Goal: Navigation & Orientation: Find specific page/section

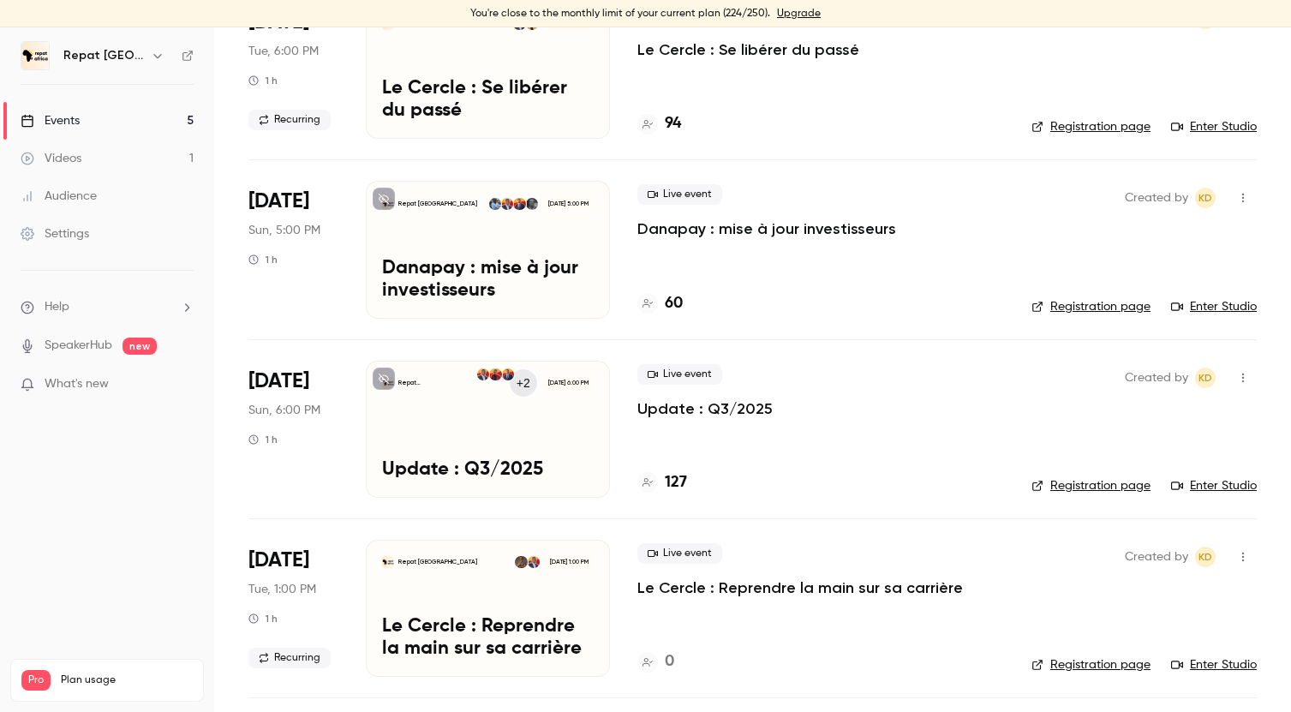
scroll to position [175, 0]
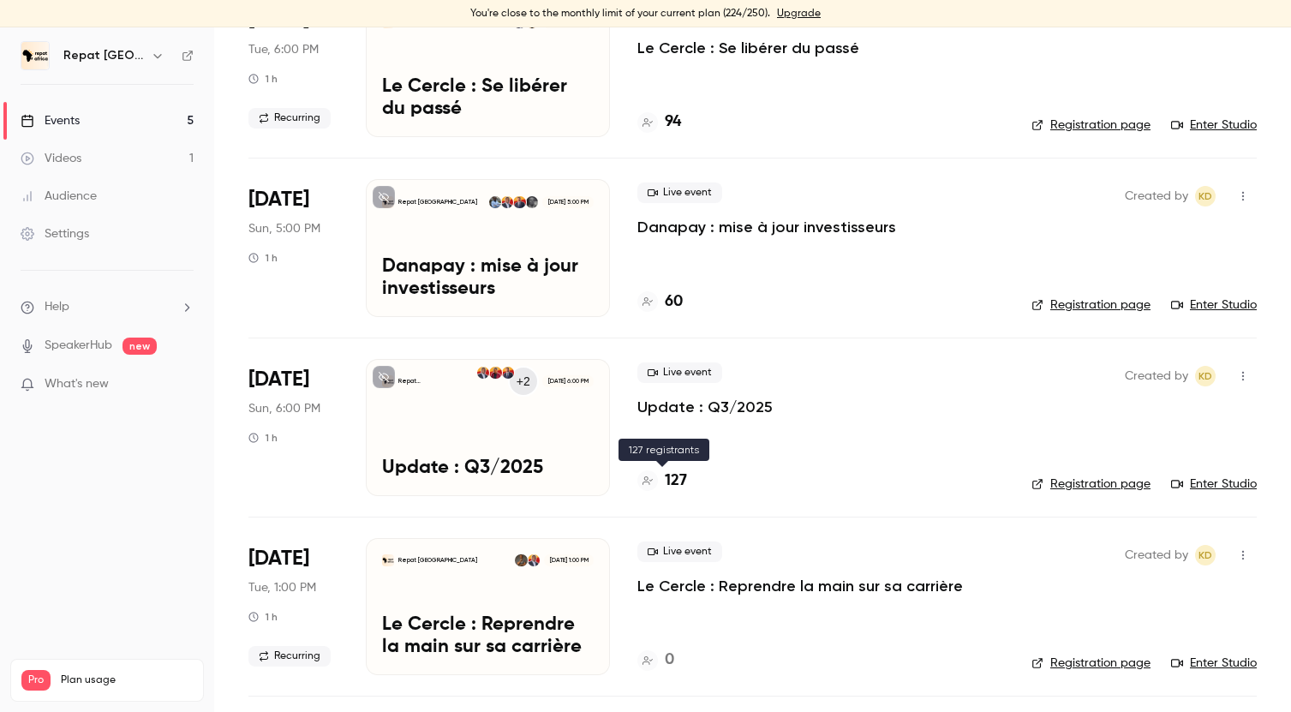
click at [675, 477] on h4 "127" at bounding box center [676, 481] width 22 height 23
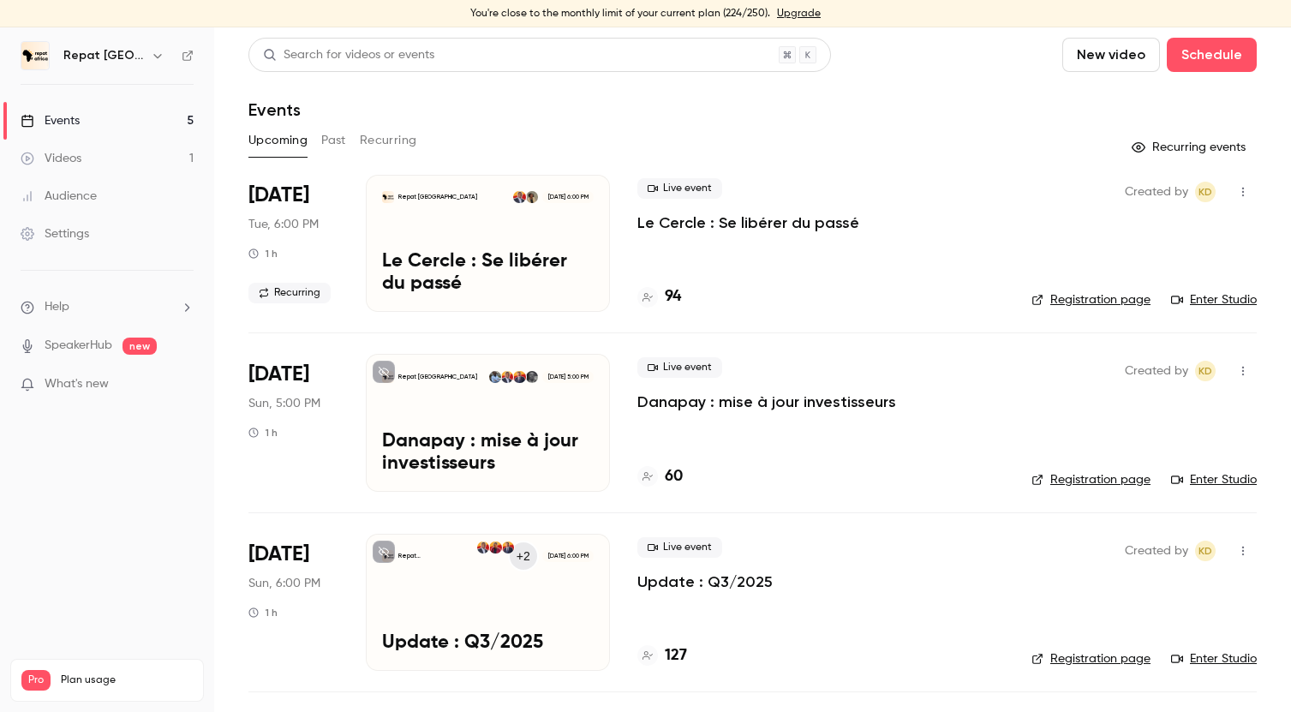
click at [108, 150] on link "Videos 1" at bounding box center [107, 159] width 214 height 38
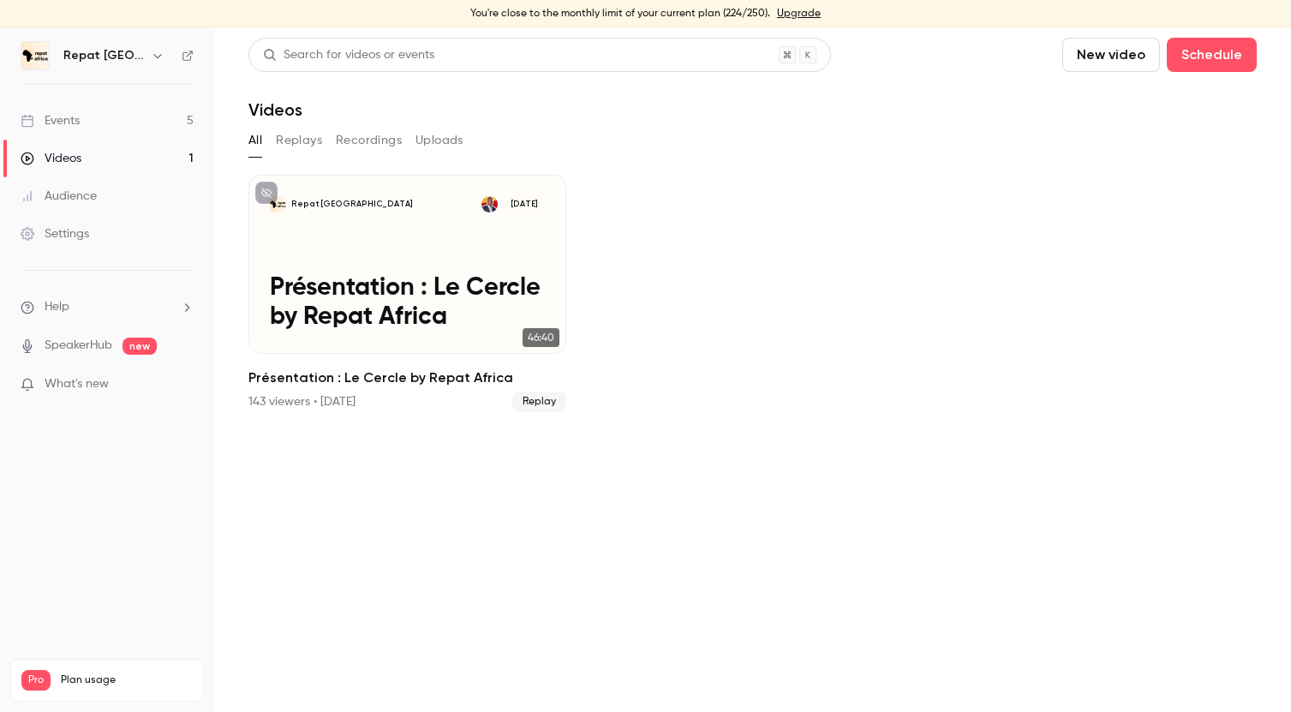
click at [101, 124] on link "Events 5" at bounding box center [107, 121] width 214 height 38
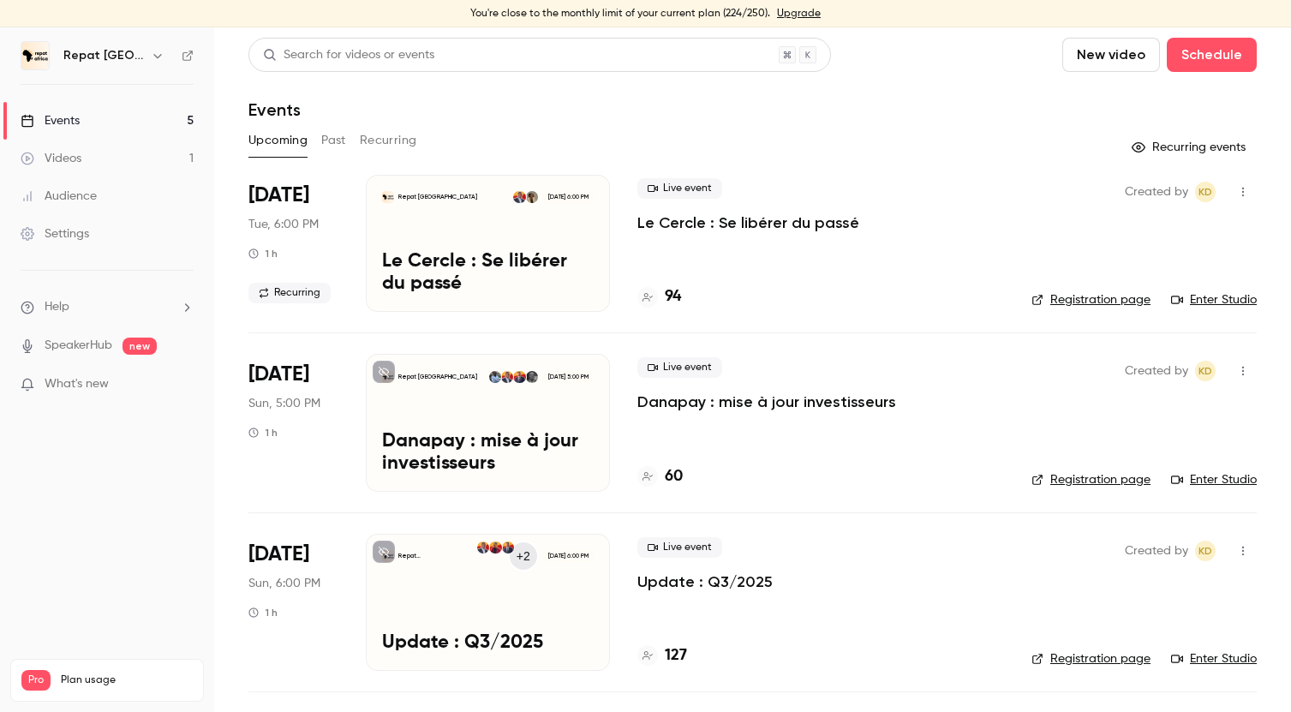
click at [72, 118] on div "Events" at bounding box center [50, 120] width 59 height 17
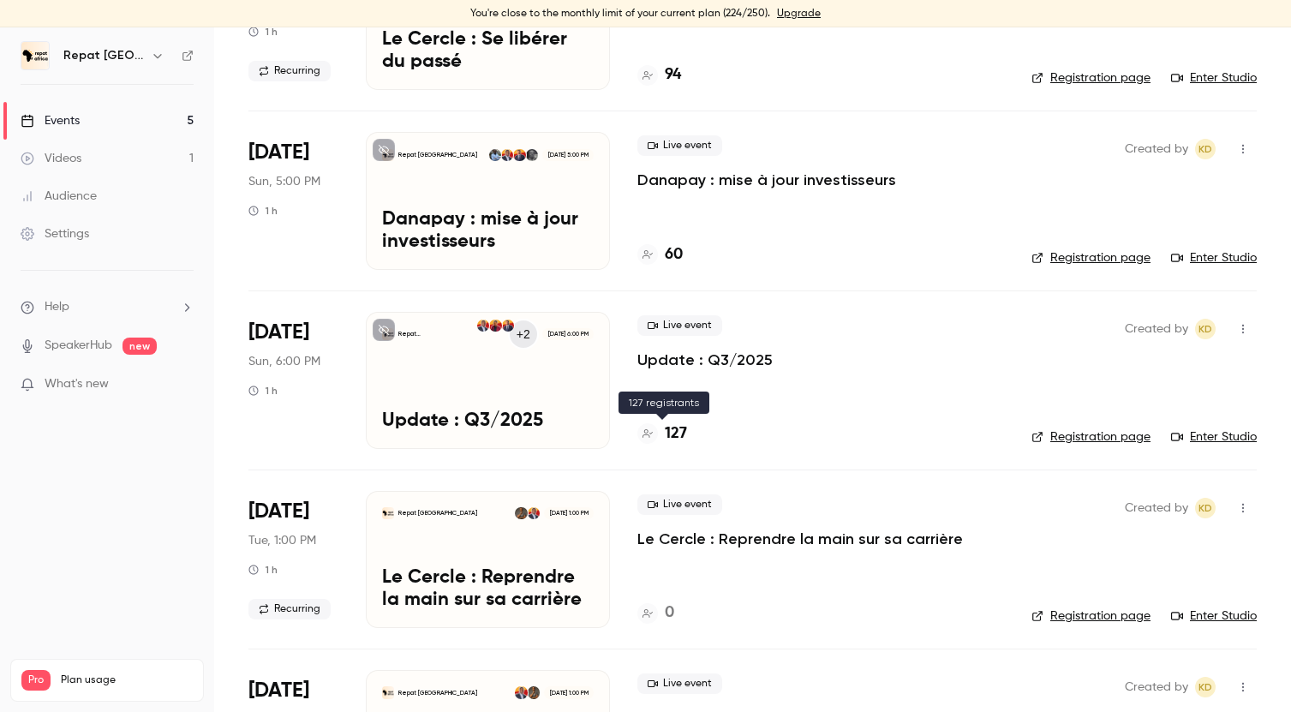
click at [674, 422] on h4 "127" at bounding box center [676, 433] width 22 height 23
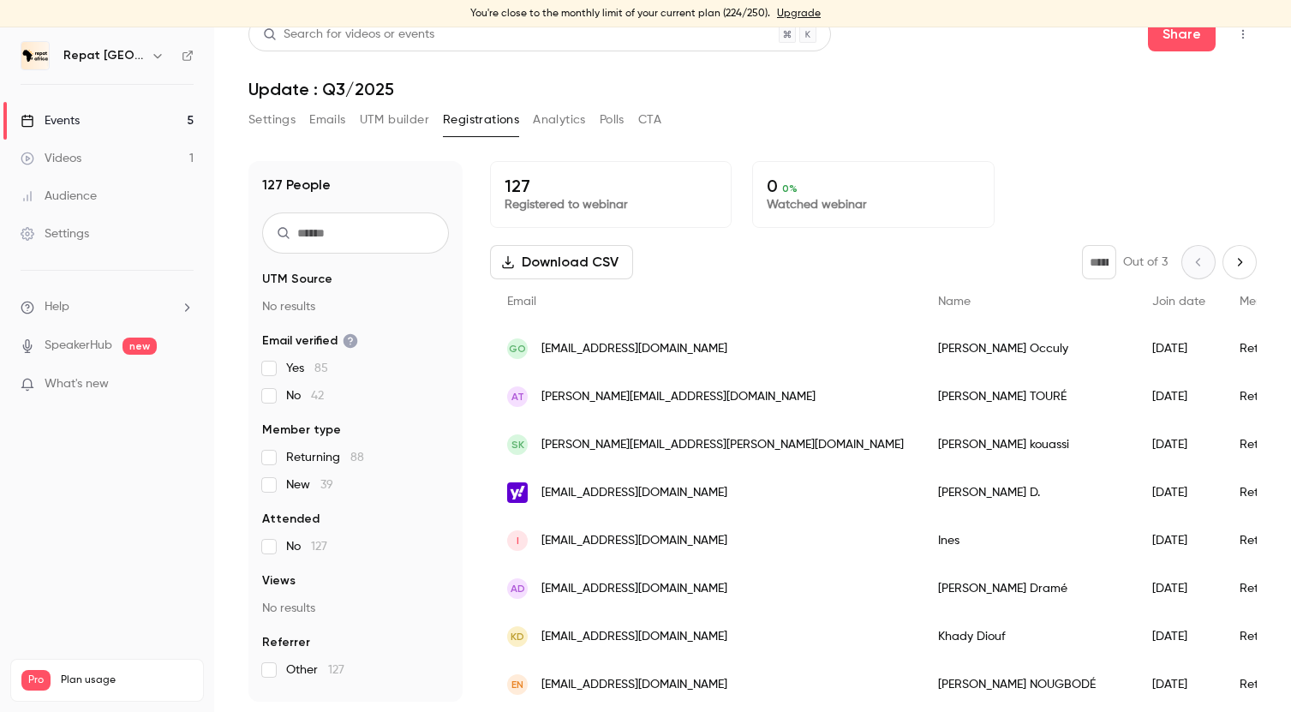
click at [93, 113] on link "Events 5" at bounding box center [107, 121] width 214 height 38
